Goal: Transaction & Acquisition: Purchase product/service

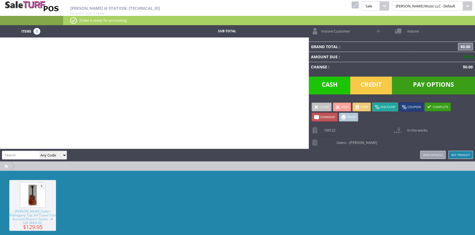
click at [359, 7] on link at bounding box center [354, 4] width 7 height 7
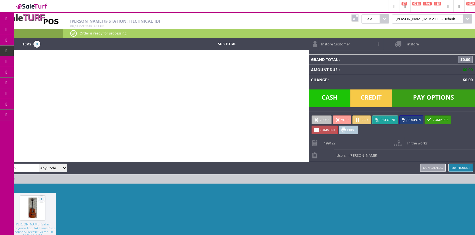
click at [41, 28] on span "Products" at bounding box center [40, 29] width 15 height 5
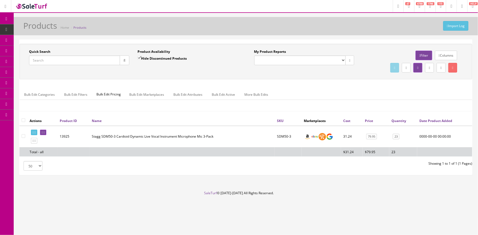
click at [39, 62] on input "Quick Search" at bounding box center [74, 61] width 91 height 10
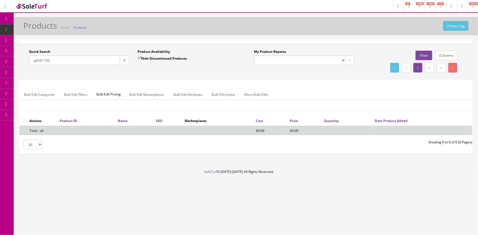
type input ".ap521.102"
click at [141, 57] on input "Hide Discontinued Products" at bounding box center [140, 58] width 4 height 4
checkbox input "false"
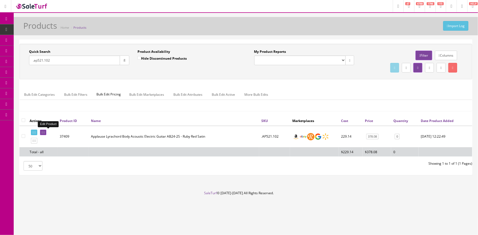
click at [43, 133] on icon at bounding box center [42, 132] width 1 height 3
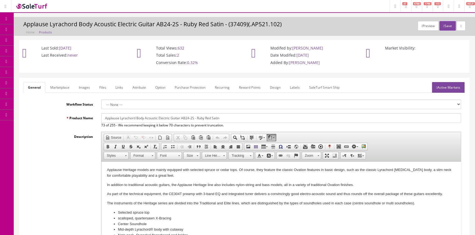
click at [86, 89] on link "Images" at bounding box center [84, 87] width 20 height 11
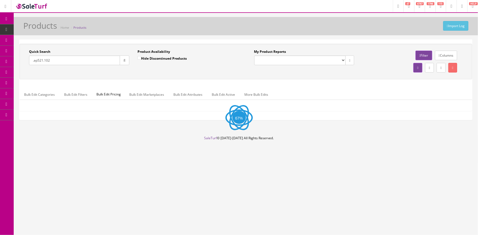
click at [63, 60] on input ".ap521.102" at bounding box center [74, 61] width 91 height 10
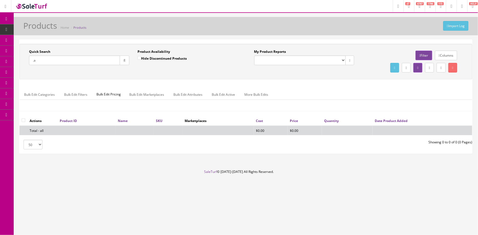
type input "."
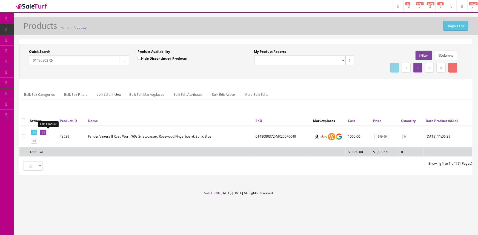
type input "0148080372-"
click at [46, 133] on link at bounding box center [43, 133] width 6 height 6
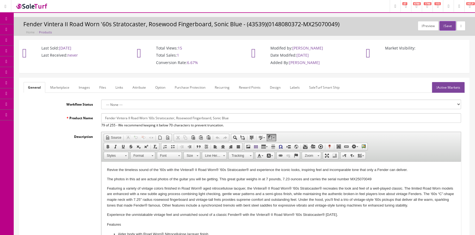
click at [81, 85] on link "Images" at bounding box center [84, 87] width 20 height 11
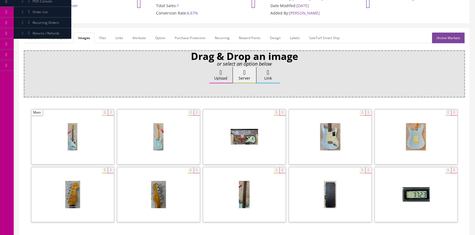
scroll to position [75, 0]
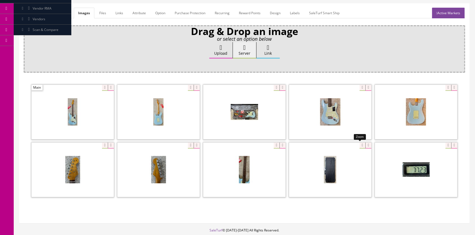
click at [360, 146] on div at bounding box center [330, 170] width 82 height 55
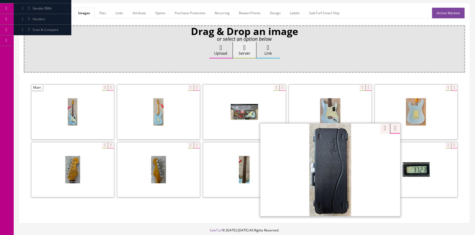
click at [184, 116] on span at bounding box center [158, 112] width 82 height 55
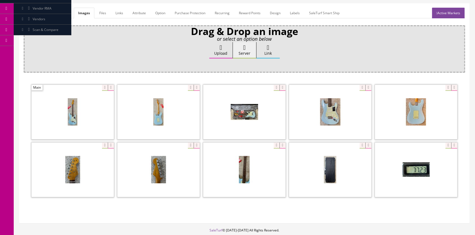
click at [184, 116] on span at bounding box center [158, 112] width 82 height 55
click at [187, 89] on div at bounding box center [158, 112] width 82 height 55
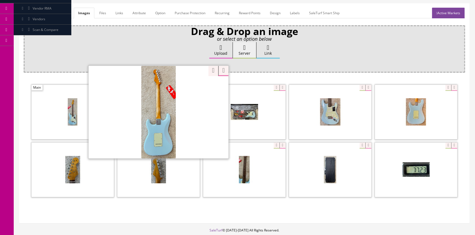
click at [87, 56] on div "Upload Server Link Ok" at bounding box center [244, 55] width 434 height 27
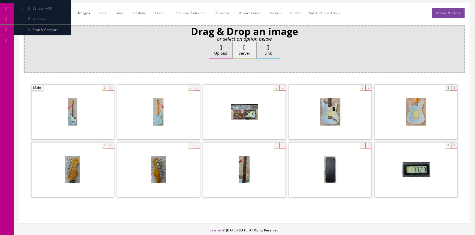
click at [34, 15] on link "General" at bounding box center [34, 13] width 21 height 11
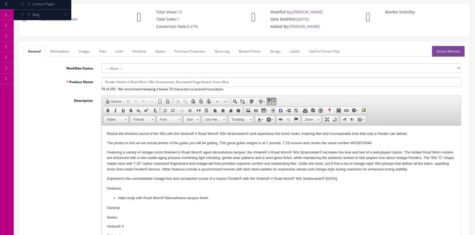
scroll to position [0, 0]
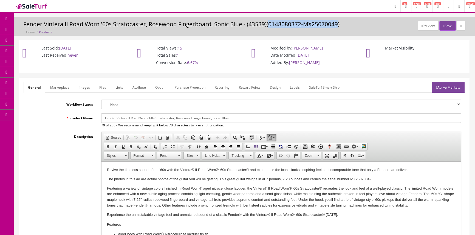
drag, startPoint x: 266, startPoint y: 25, endPoint x: 337, endPoint y: 25, distance: 70.4
click at [337, 25] on h3 "Fender Vintera II Road Worn '60s Stratocaster, Rosewood Fingerboard, Sonic Blue…" at bounding box center [244, 24] width 442 height 6
copy h3 "0148080372-MX25070049"
click at [45, 27] on span "Products" at bounding box center [39, 29] width 13 height 5
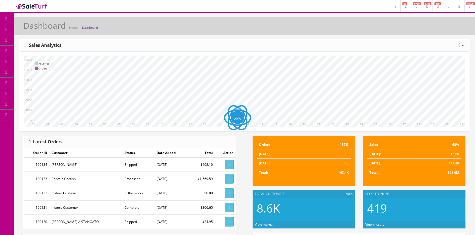
click at [38, 30] on span "Products" at bounding box center [39, 29] width 13 height 5
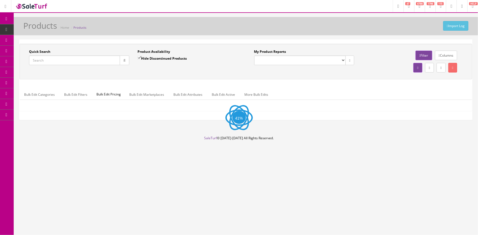
click at [87, 62] on input "Quick Search" at bounding box center [74, 61] width 91 height 10
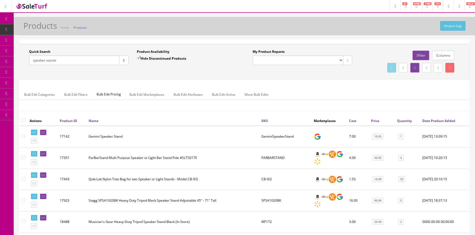
scroll to position [50, 0]
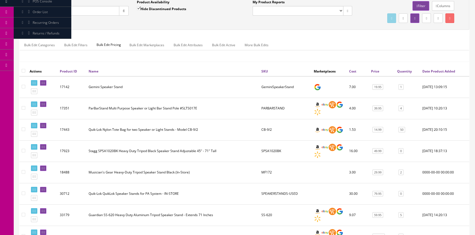
drag, startPoint x: 72, startPoint y: 8, endPoint x: 14, endPoint y: 18, distance: 58.9
click at [14, 18] on div "Quick Search speaker stands Date From Product Availability Hide Discontinued Pr…" at bounding box center [244, 135] width 461 height 290
paste input "SS-620"
type input "SS-620"
click at [125, 8] on button "button" at bounding box center [124, 11] width 10 height 10
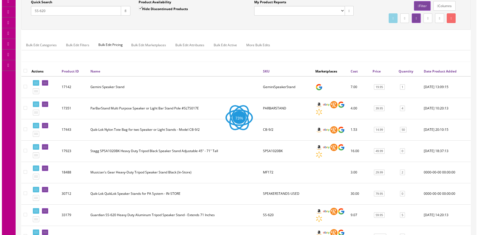
scroll to position [0, 0]
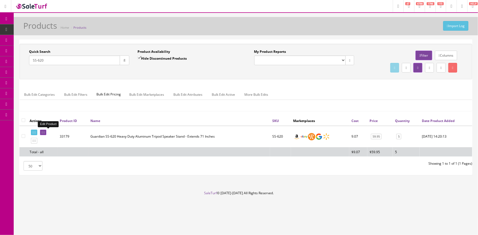
click at [43, 131] on icon at bounding box center [42, 132] width 1 height 3
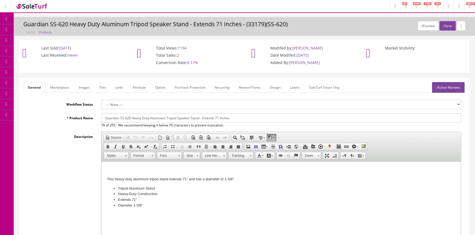
click at [46, 29] on span "Products" at bounding box center [39, 29] width 13 height 5
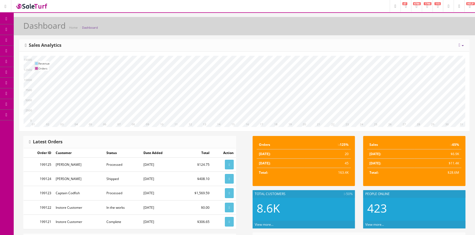
click at [32, 51] on icon at bounding box center [29, 51] width 6 height 4
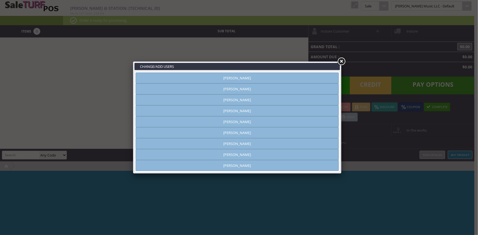
type input "[PERSON_NAME]"
click at [236, 153] on link "[PERSON_NAME]" at bounding box center [237, 154] width 203 height 11
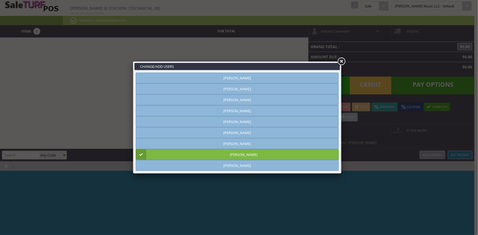
click at [342, 60] on link at bounding box center [342, 62] width 10 height 10
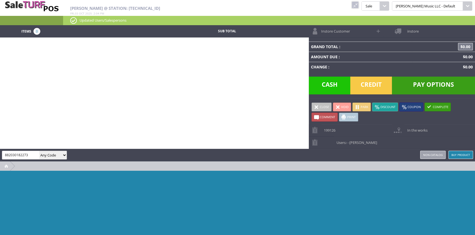
type input "882030182273"
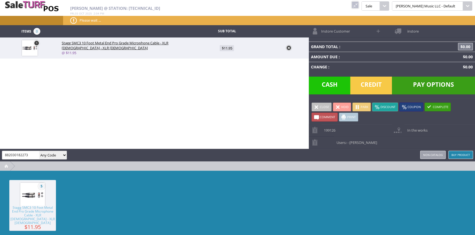
type input "882030182273"
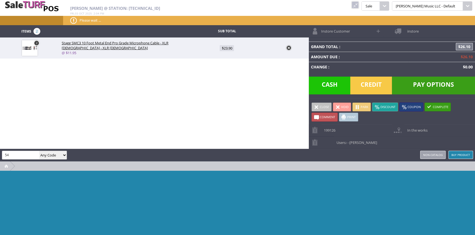
type input "5"
type input "SPSQ10"
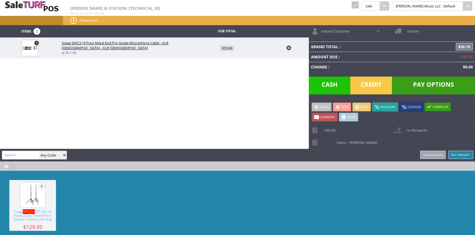
click at [27, 204] on img at bounding box center [32, 195] width 21 height 21
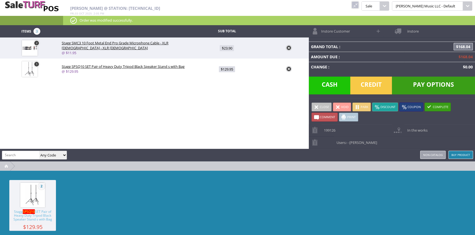
click at [228, 69] on span "$129.95" at bounding box center [227, 69] width 16 height 6
type input "129.95"
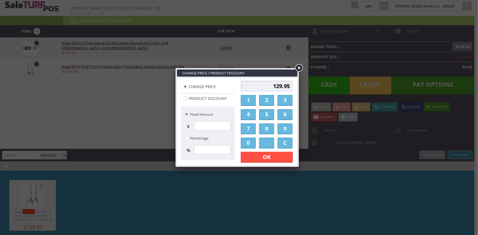
click at [192, 139] on label "Percentage" at bounding box center [197, 137] width 25 height 7
click at [196, 140] on label "Percentage" at bounding box center [197, 137] width 25 height 7
click at [187, 98] on input "Product Discount" at bounding box center [185, 98] width 4 height 4
radio input "true"
type input "0.00"
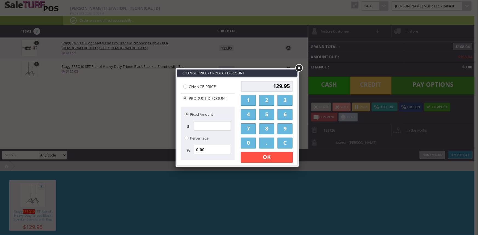
drag, startPoint x: 216, startPoint y: 159, endPoint x: 212, endPoint y: 151, distance: 9.1
click at [216, 159] on div "Fixed Amount $ Percentage % 0.00" at bounding box center [208, 133] width 54 height 53
click at [212, 151] on input "0.00" at bounding box center [212, 149] width 37 height 9
radio input "false"
radio input "true"
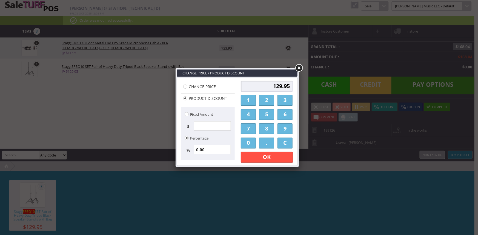
click at [212, 151] on input "0.00" at bounding box center [212, 149] width 37 height 9
type input "0.00"
type input "1"
type input "1.30"
type input "128.65"
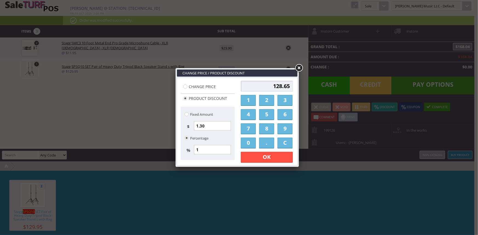
type input "10"
type input "13.00"
type input "116.95"
type input "10"
click at [252, 154] on link "OK" at bounding box center [267, 157] width 52 height 11
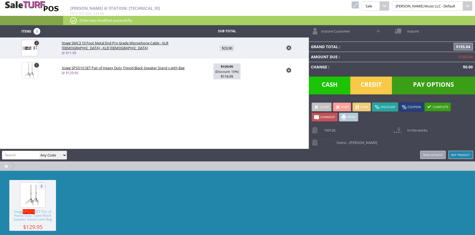
click at [376, 89] on span "Credit" at bounding box center [371, 86] width 42 height 18
